Goal: Download file/media

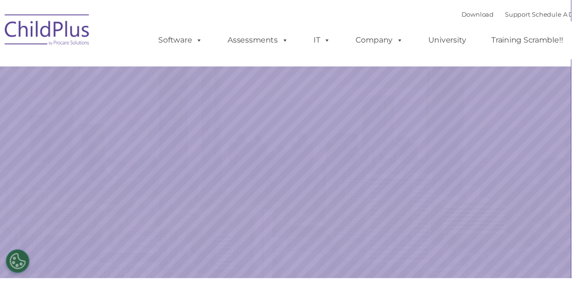
select select "MEDIUM"
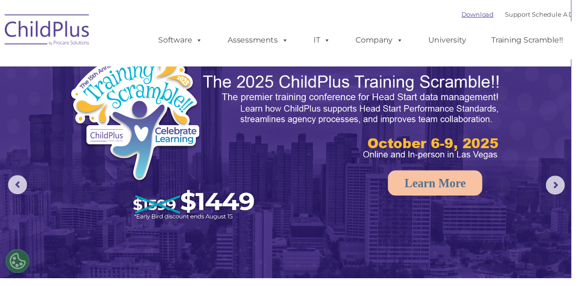
click at [478, 18] on link "Download" at bounding box center [491, 15] width 33 height 8
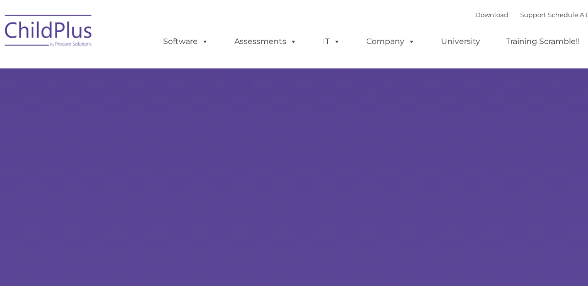
type input ""
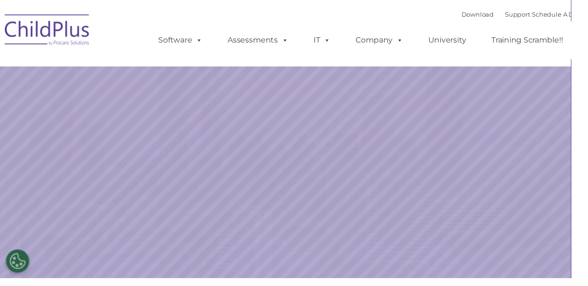
select select "MEDIUM"
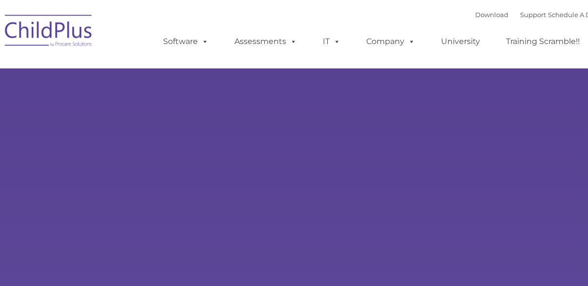
type input ""
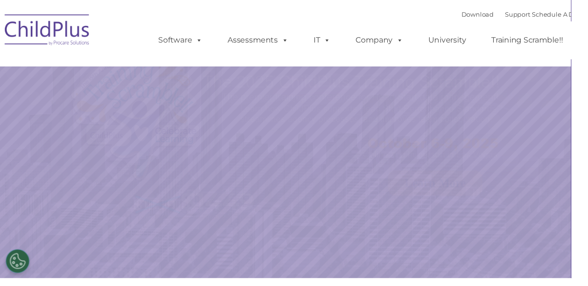
select select "MEDIUM"
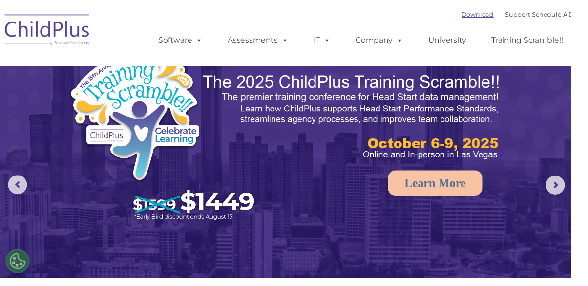
click at [480, 16] on link "Download" at bounding box center [491, 15] width 33 height 8
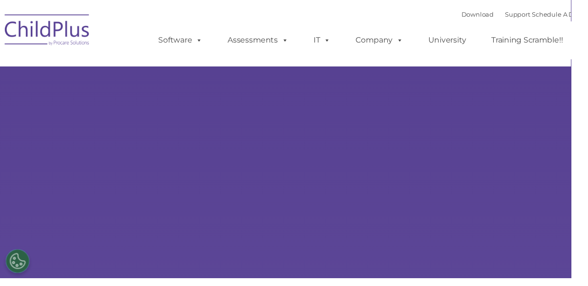
select select "MEDIUM"
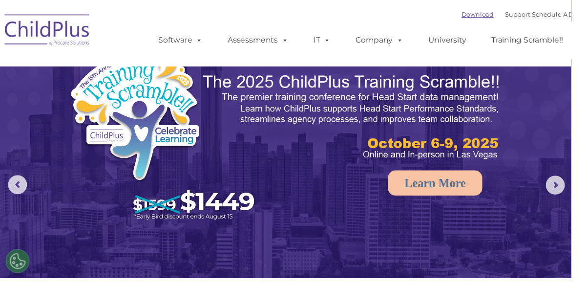
click at [475, 17] on link "Download" at bounding box center [491, 15] width 33 height 8
